Goal: Submit feedback/report problem

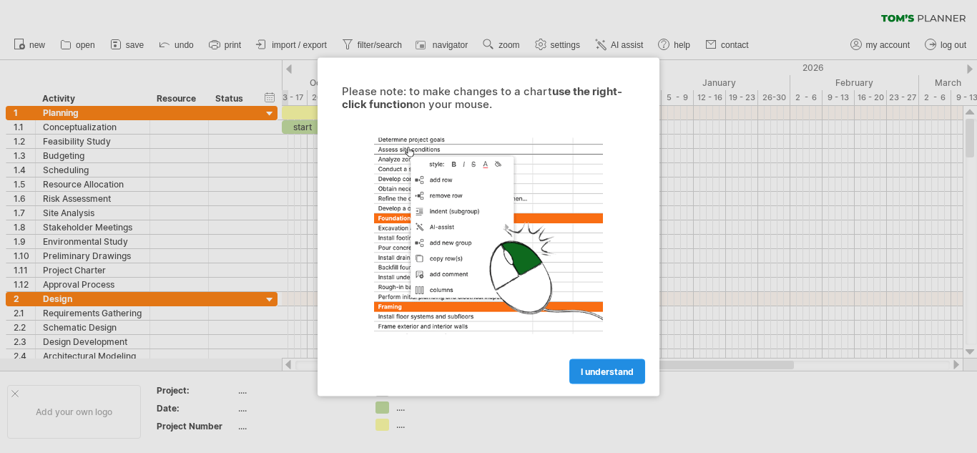
click at [590, 371] on span "I understand" at bounding box center [607, 371] width 53 height 11
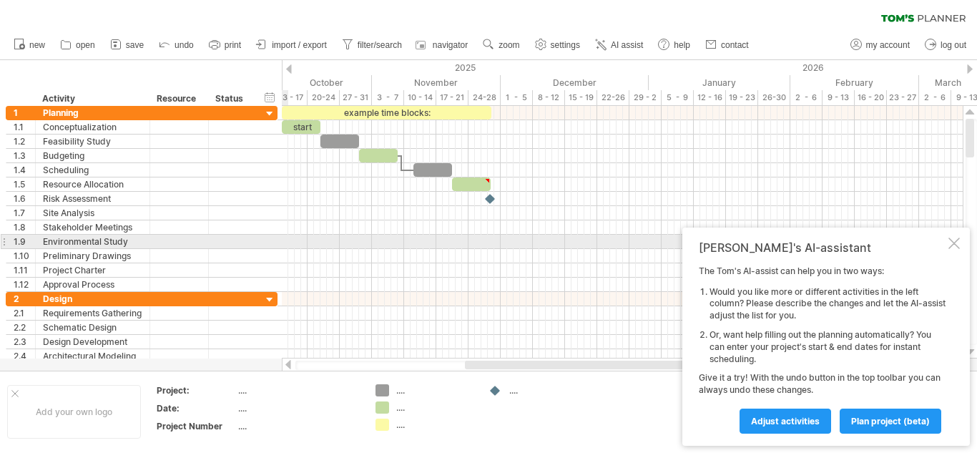
click at [949, 248] on div at bounding box center [954, 243] width 11 height 11
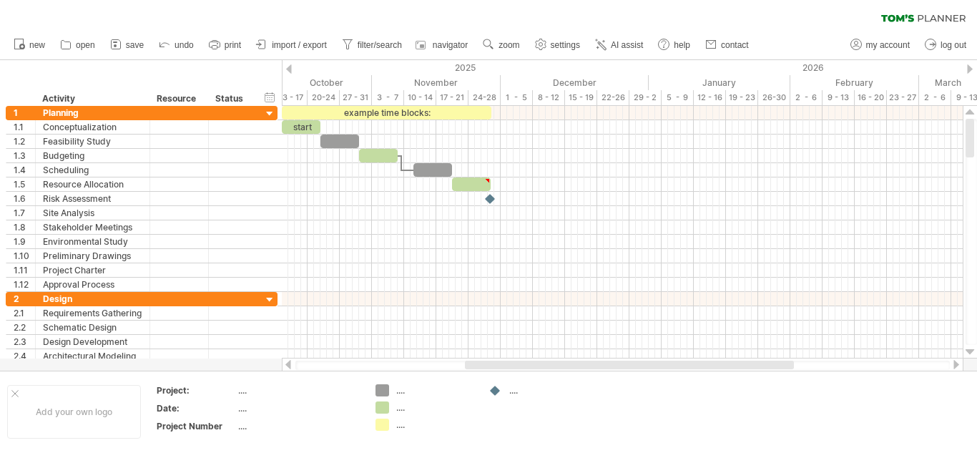
click at [291, 73] on div at bounding box center [289, 68] width 6 height 9
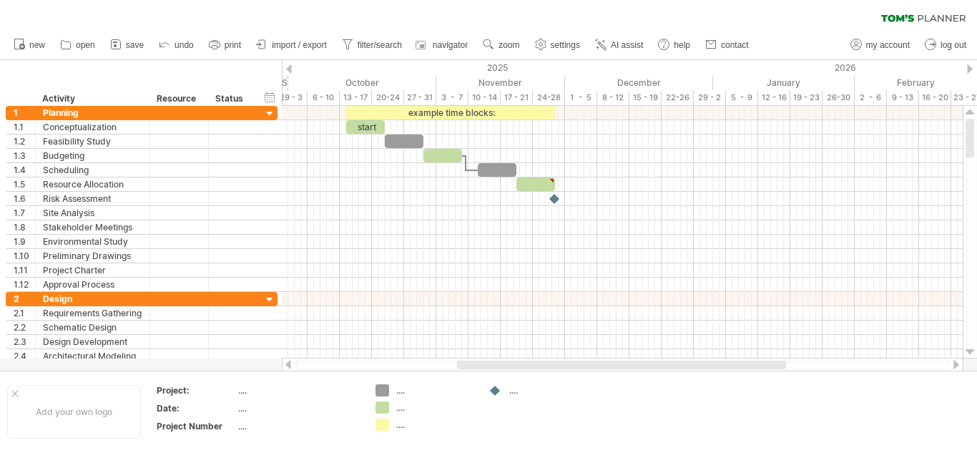
click at [291, 73] on div at bounding box center [289, 68] width 6 height 9
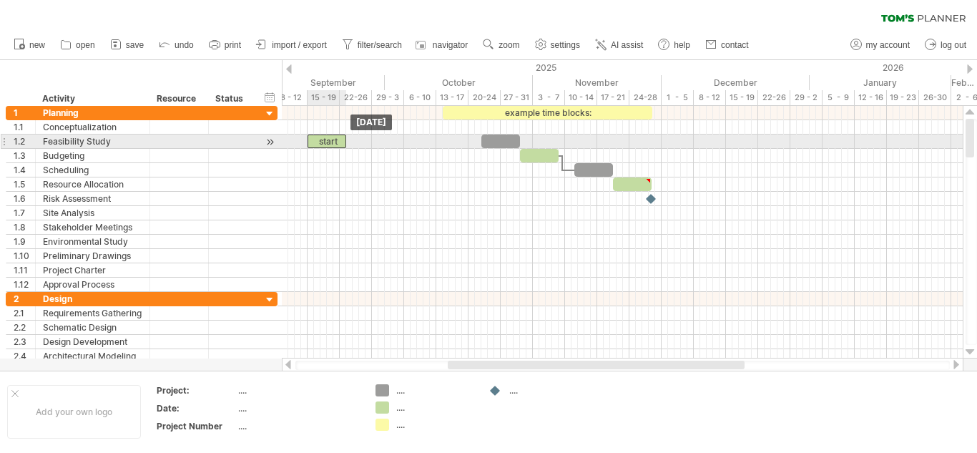
drag, startPoint x: 429, startPoint y: 128, endPoint x: 326, endPoint y: 148, distance: 105.0
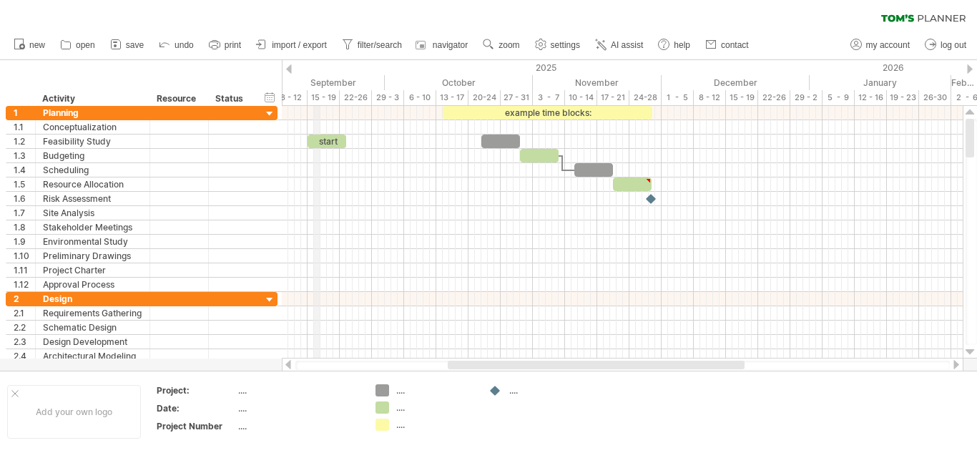
click at [318, 94] on div "15 - 19" at bounding box center [324, 97] width 32 height 15
click at [316, 97] on div "15 - 19" at bounding box center [324, 97] width 32 height 15
click at [328, 96] on div "15 - 19" at bounding box center [324, 97] width 32 height 15
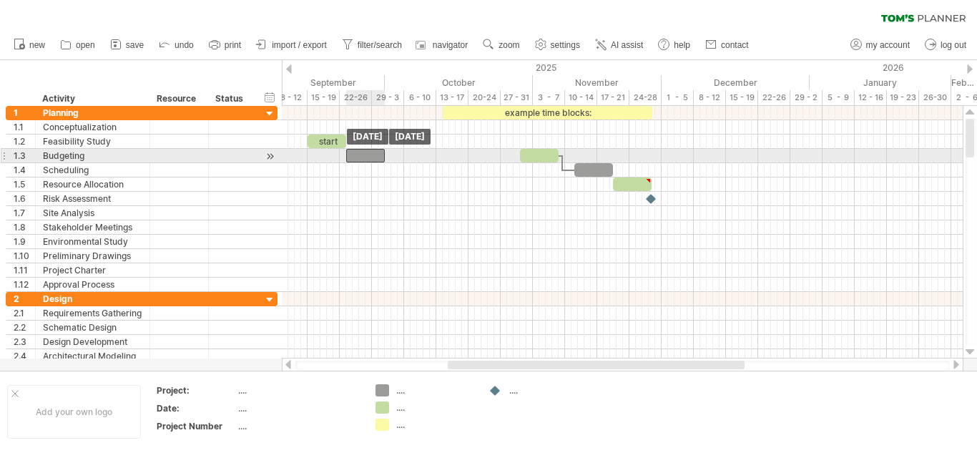
drag, startPoint x: 504, startPoint y: 140, endPoint x: 369, endPoint y: 160, distance: 136.8
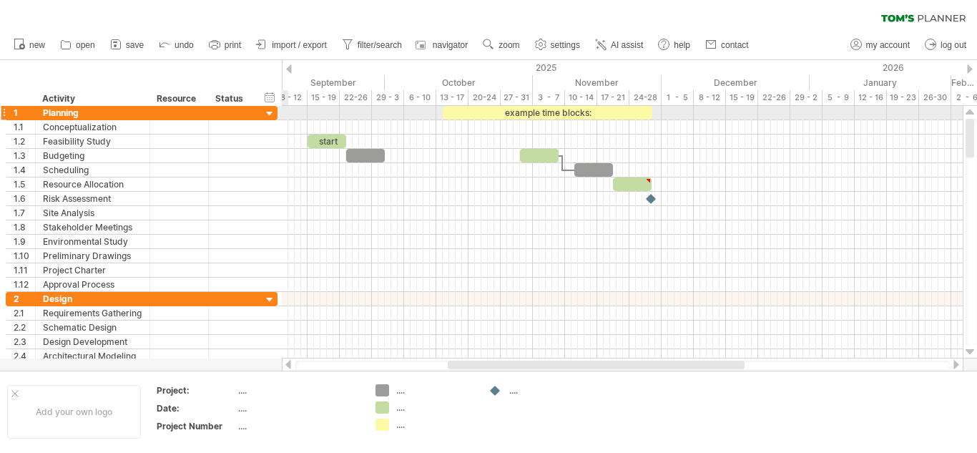
click at [271, 112] on div at bounding box center [270, 114] width 14 height 14
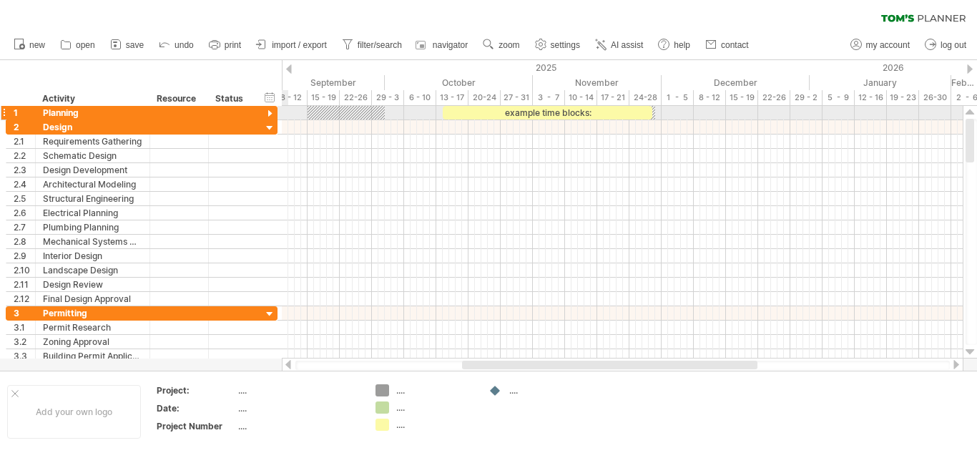
click at [271, 112] on div at bounding box center [270, 114] width 14 height 14
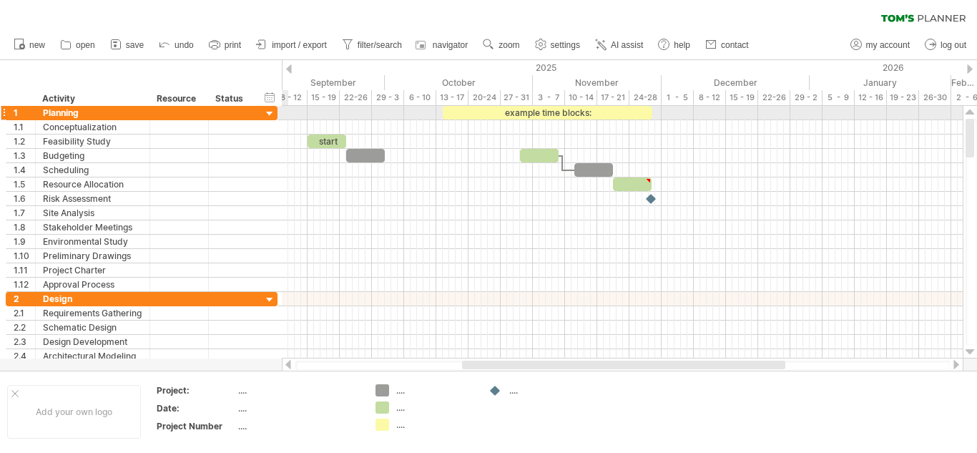
click at [271, 112] on div at bounding box center [270, 114] width 14 height 14
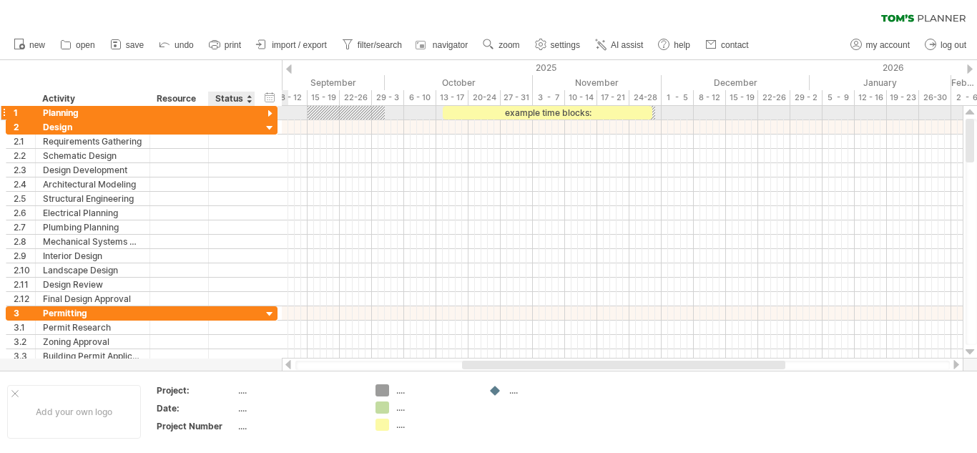
click at [268, 116] on div at bounding box center [270, 114] width 14 height 14
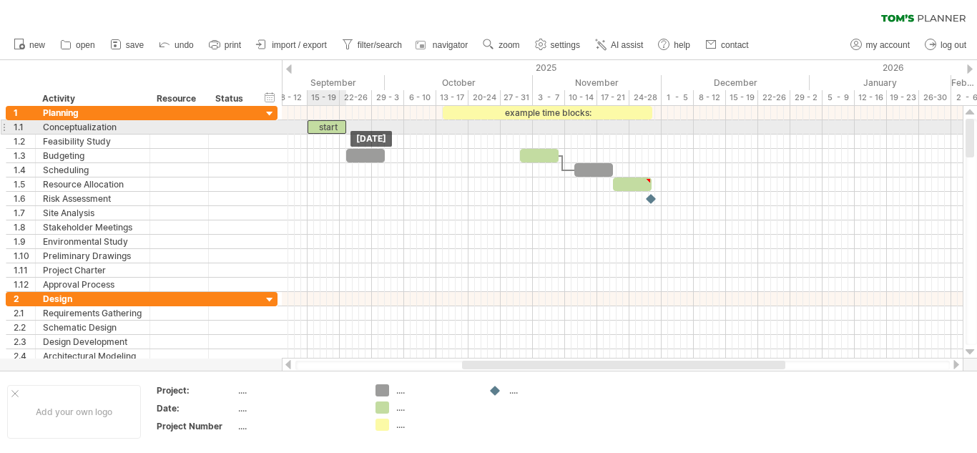
drag, startPoint x: 329, startPoint y: 141, endPoint x: 331, endPoint y: 129, distance: 12.2
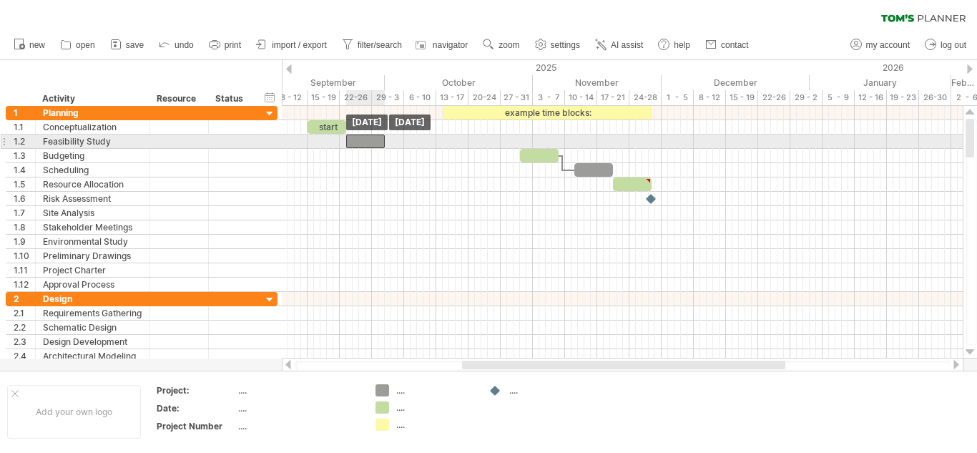
drag, startPoint x: 358, startPoint y: 157, endPoint x: 359, endPoint y: 145, distance: 12.2
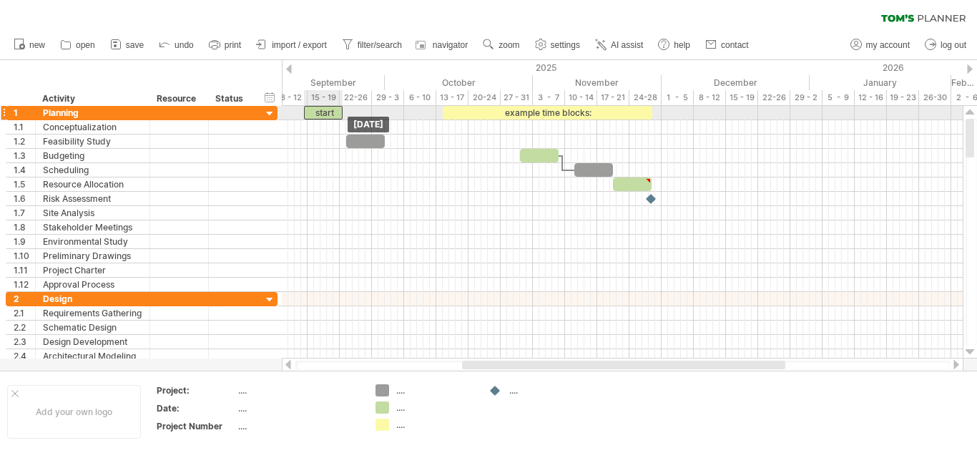
drag, startPoint x: 334, startPoint y: 127, endPoint x: 331, endPoint y: 112, distance: 15.3
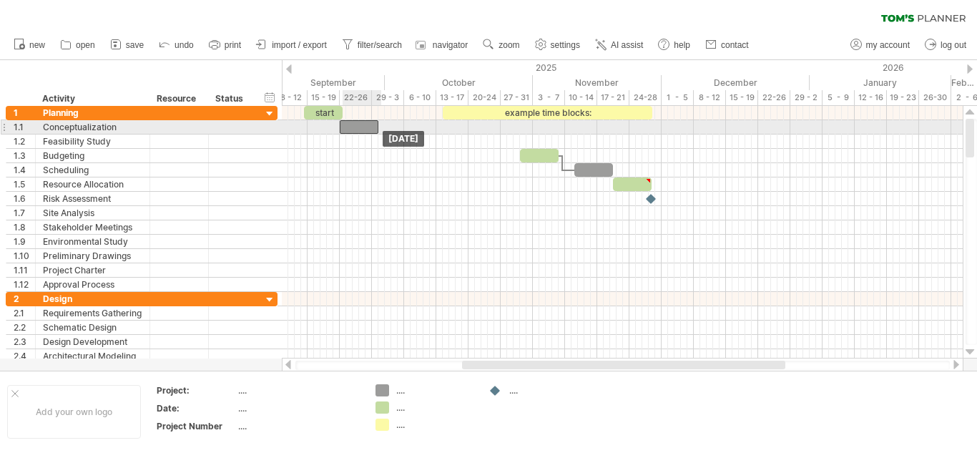
drag, startPoint x: 356, startPoint y: 140, endPoint x: 349, endPoint y: 126, distance: 15.0
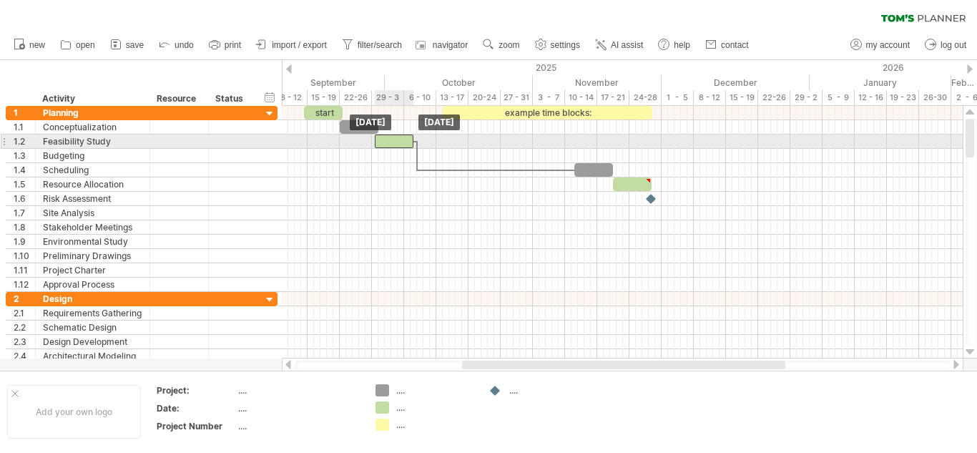
drag, startPoint x: 533, startPoint y: 158, endPoint x: 387, endPoint y: 142, distance: 146.8
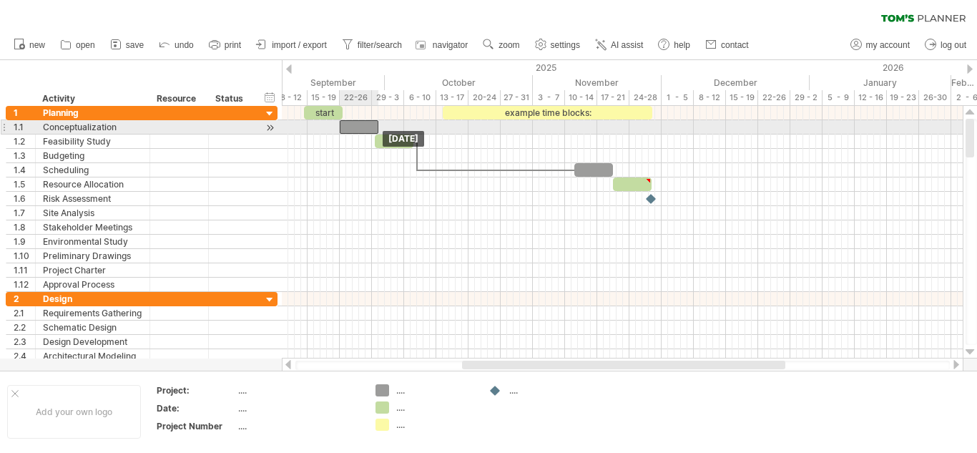
click at [358, 127] on div at bounding box center [359, 127] width 39 height 14
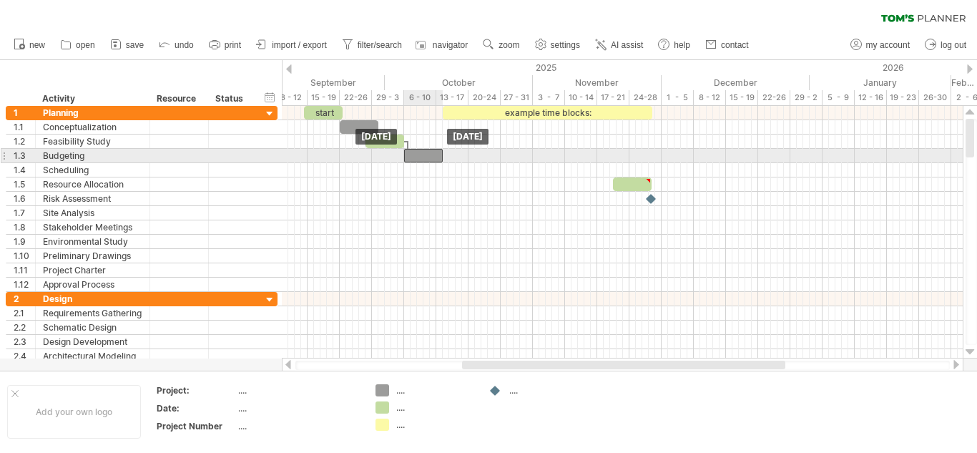
drag, startPoint x: 592, startPoint y: 168, endPoint x: 423, endPoint y: 155, distance: 170.1
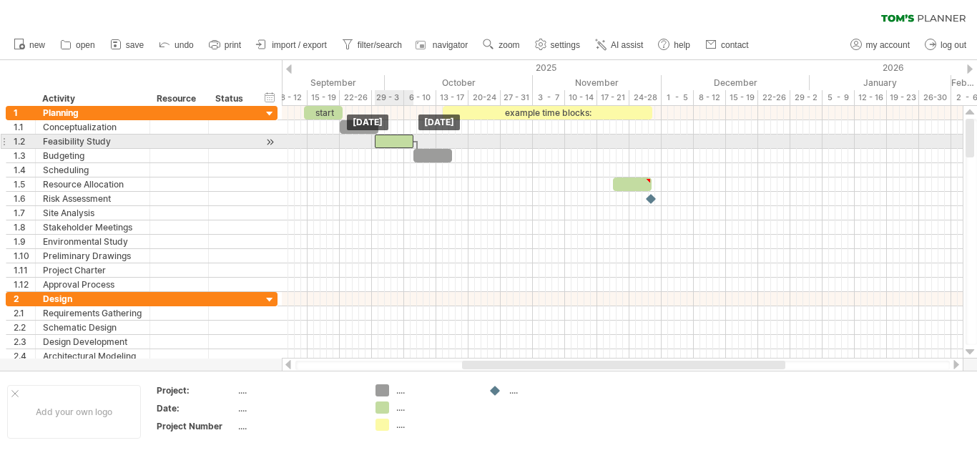
drag, startPoint x: 381, startPoint y: 140, endPoint x: 391, endPoint y: 140, distance: 10.0
click at [391, 140] on div at bounding box center [394, 142] width 39 height 14
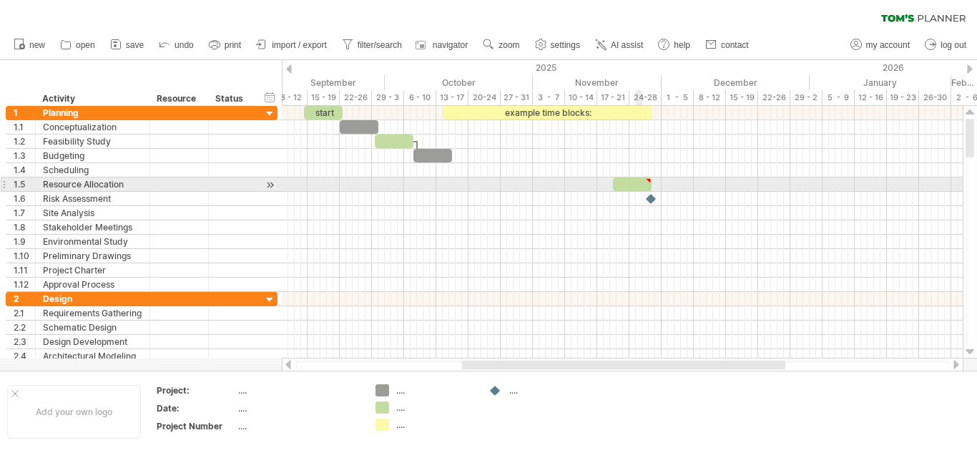
type textarea "**********"
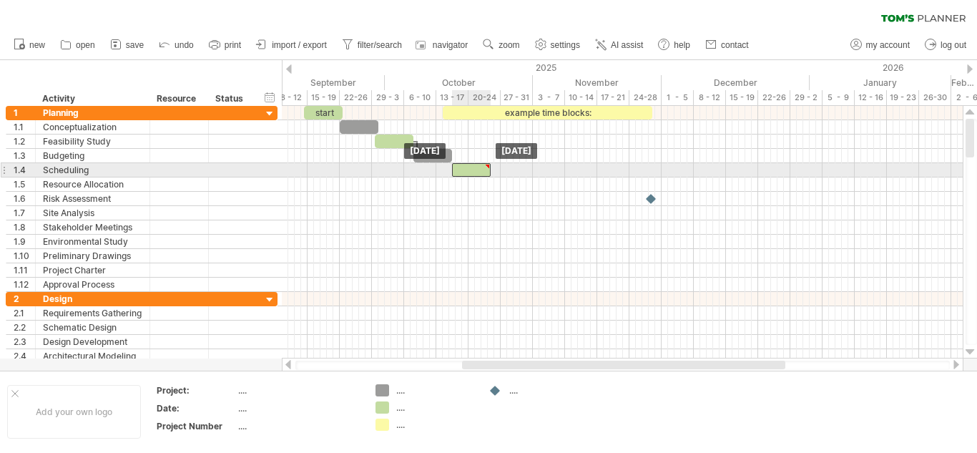
drag, startPoint x: 638, startPoint y: 185, endPoint x: 477, endPoint y: 167, distance: 162.1
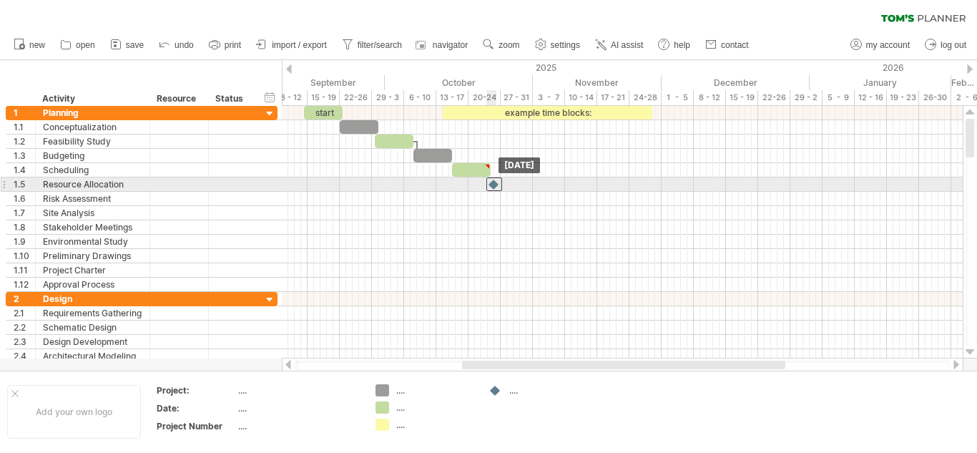
drag, startPoint x: 651, startPoint y: 203, endPoint x: 493, endPoint y: 184, distance: 159.3
